Goal: Check status: Check status

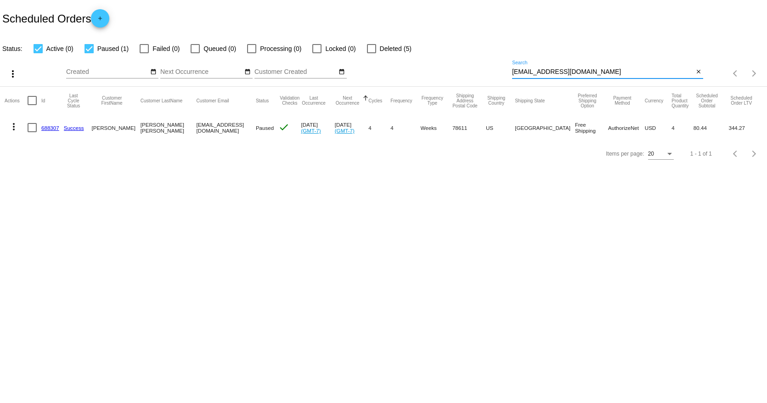
click at [564, 69] on input "[EMAIL_ADDRESS][DOMAIN_NAME]" at bounding box center [602, 71] width 181 height 7
paste input "[PERSON_NAME].defanfaler"
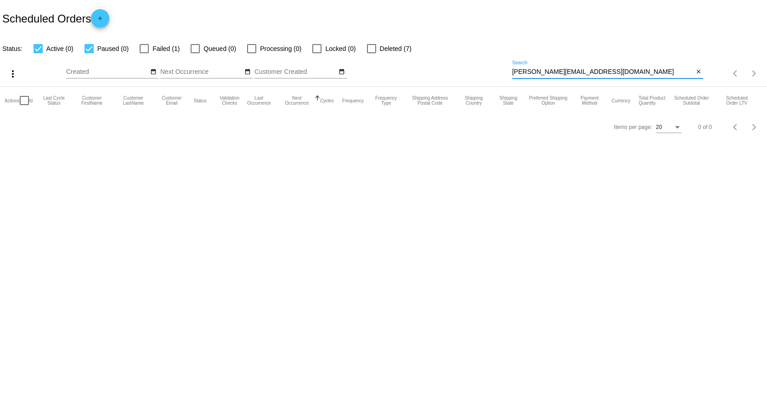
type input "[PERSON_NAME][EMAIL_ADDRESS][DOMAIN_NAME]"
click at [149, 46] on label "Failed (1)" at bounding box center [160, 48] width 40 height 11
click at [144, 53] on input "Failed (1)" at bounding box center [144, 53] width 0 height 0
checkbox input "true"
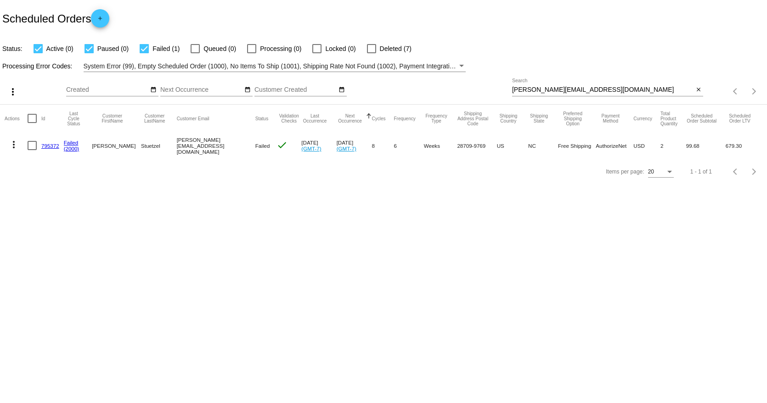
click at [55, 148] on link "795372" at bounding box center [50, 146] width 18 height 6
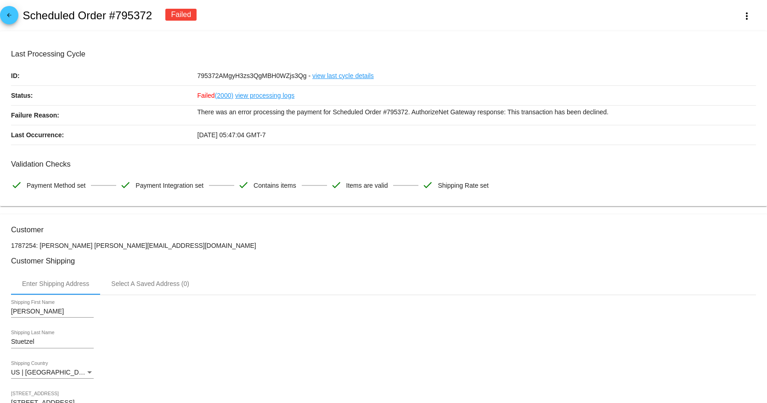
click at [269, 95] on link "view processing logs" at bounding box center [264, 95] width 59 height 19
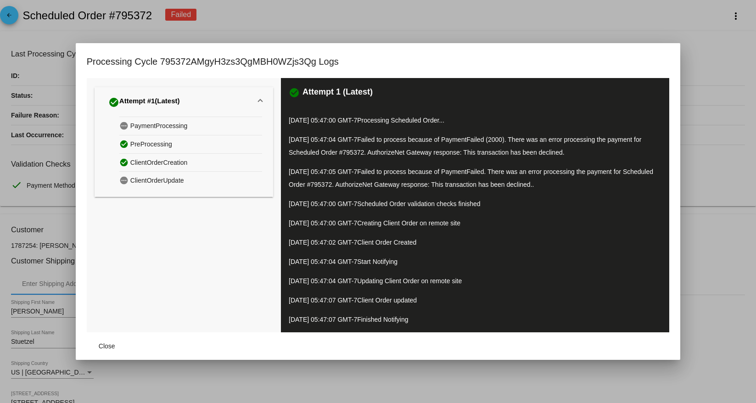
click at [259, 109] on mat-expansion-panel-header "check_circle Attempt #1 (Latest)" at bounding box center [184, 101] width 179 height 29
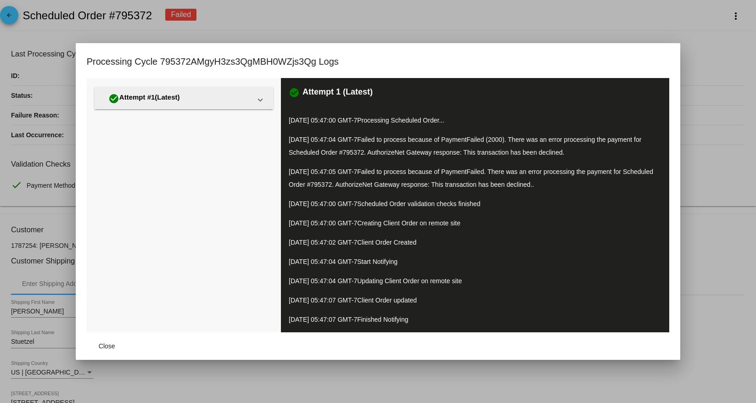
click at [259, 109] on div "check_circle Attempt #1 (Latest) pending PaymentProcessing check_circle PreProc…" at bounding box center [184, 205] width 194 height 254
click at [259, 103] on mat-expansion-panel-header "check_circle Attempt #1 (Latest)" at bounding box center [184, 98] width 179 height 22
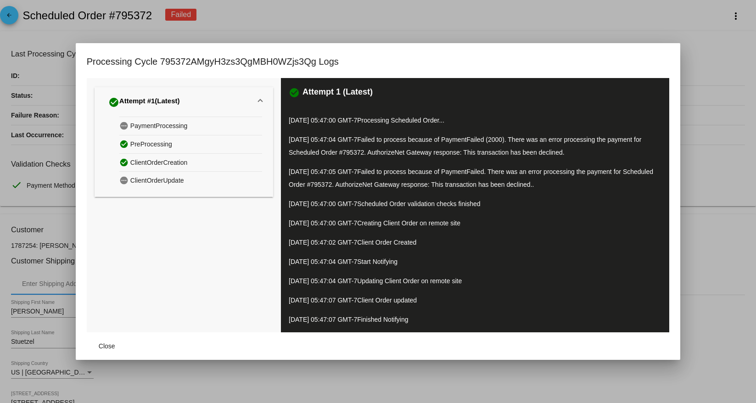
click at [313, 24] on div at bounding box center [378, 201] width 756 height 403
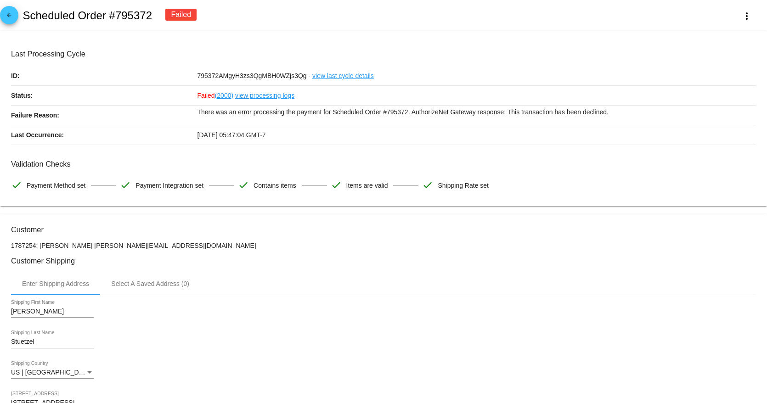
click at [260, 95] on link "view processing logs" at bounding box center [264, 95] width 59 height 19
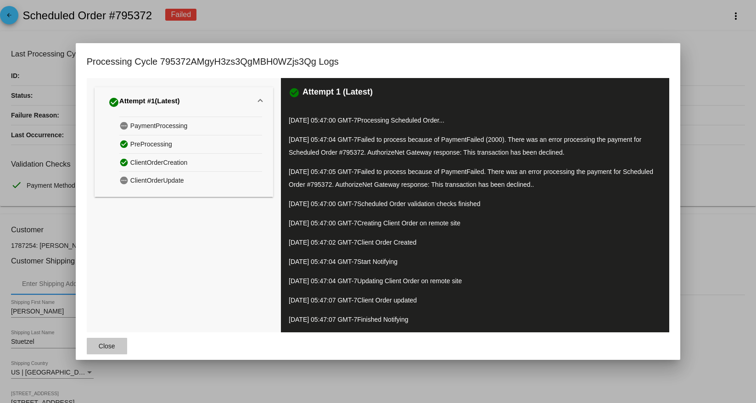
click at [105, 346] on span "Close" at bounding box center [107, 346] width 17 height 7
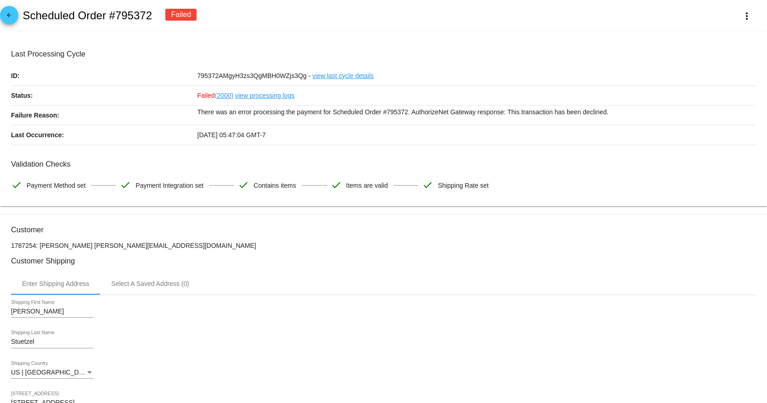
click at [336, 74] on link "view last cycle details" at bounding box center [343, 75] width 62 height 19
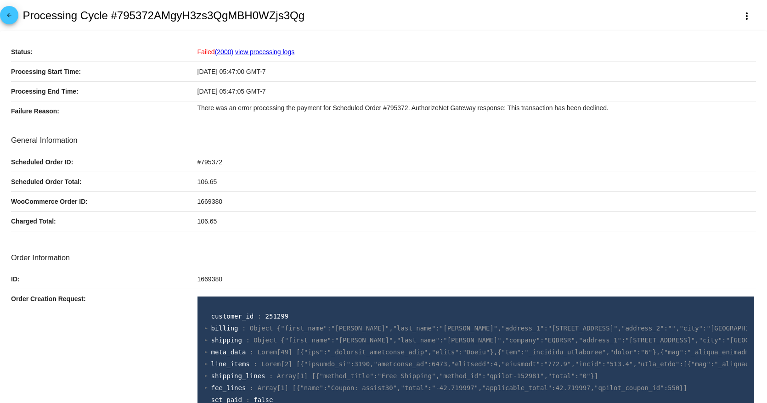
click at [269, 51] on link "view processing logs" at bounding box center [264, 51] width 59 height 7
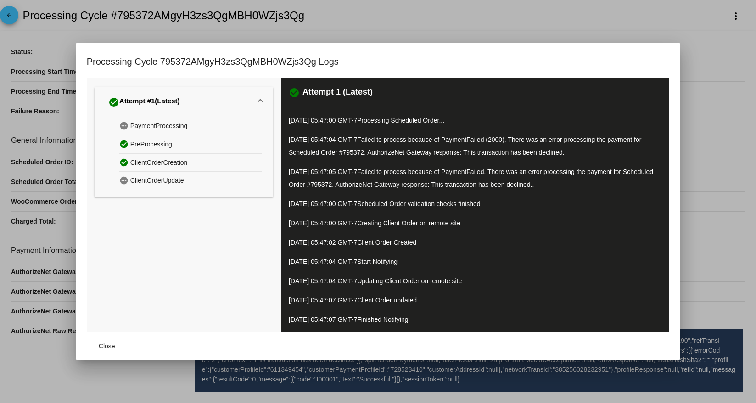
click at [39, 265] on div at bounding box center [378, 201] width 756 height 403
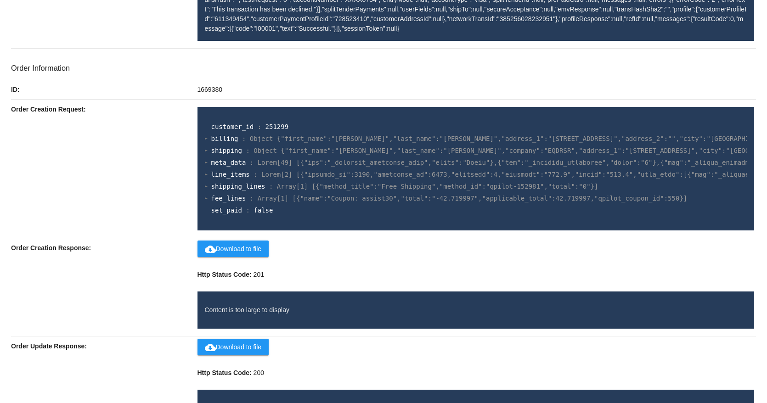
scroll to position [394, 0]
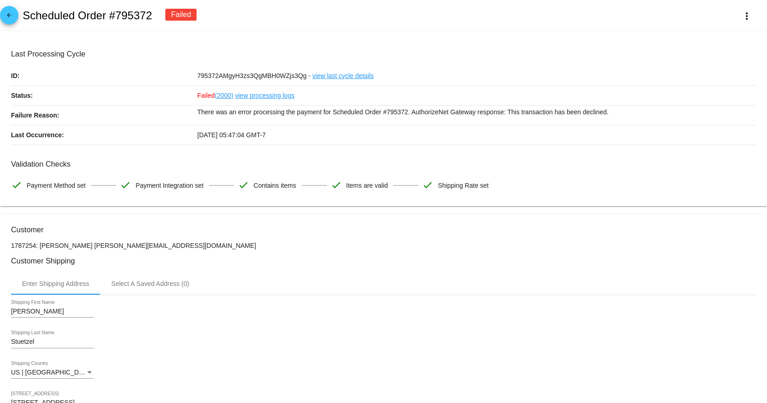
scroll to position [1, 0]
click at [201, 40] on mat-card "Last Processing Cycle ID: 795372AMgyH3zs3QgMBH0WZjs3Qg - view last cycle detail…" at bounding box center [383, 117] width 767 height 175
click at [286, 94] on link "view processing logs" at bounding box center [264, 94] width 59 height 19
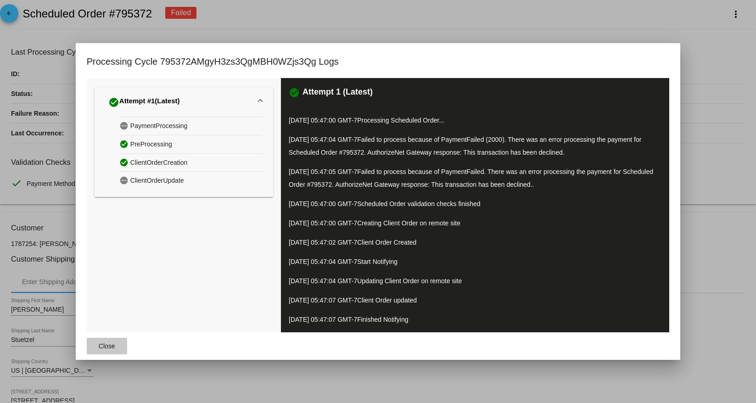
click at [100, 344] on span "Close" at bounding box center [107, 346] width 17 height 7
